Goal: Find specific page/section: Find specific page/section

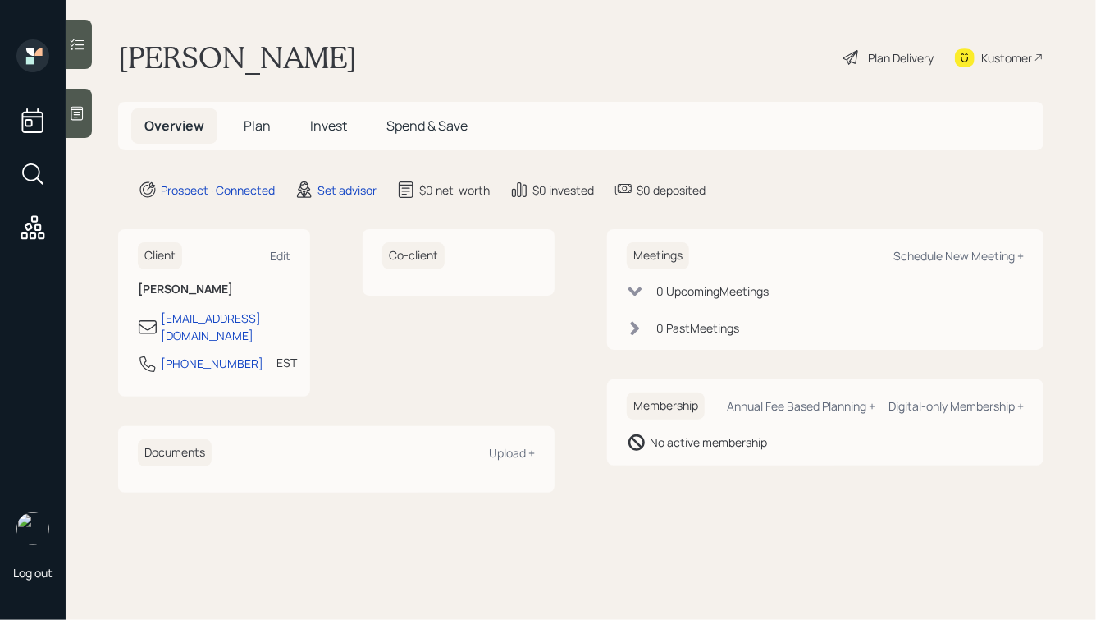
click at [89, 99] on div at bounding box center [79, 113] width 26 height 49
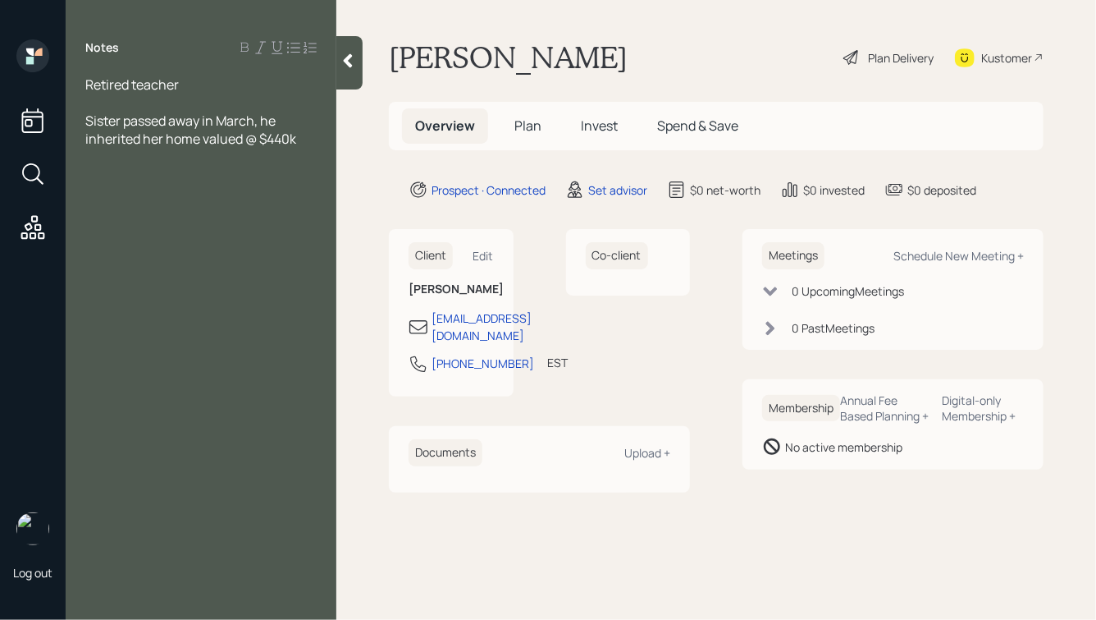
click at [338, 53] on div at bounding box center [349, 62] width 26 height 53
